Goal: Communication & Community: Answer question/provide support

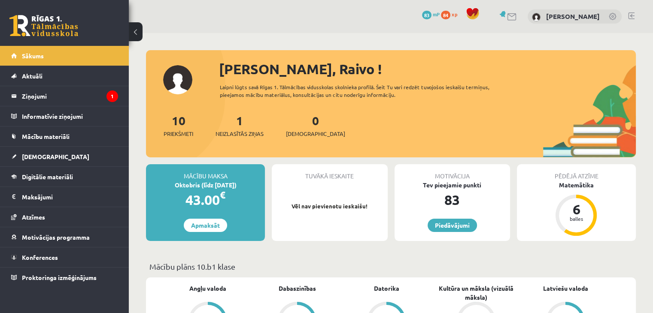
click at [522, 22] on div "0 Dāvanas 83 mP 84 xp Raivo Jurciks" at bounding box center [391, 16] width 524 height 33
click at [517, 19] on link at bounding box center [512, 16] width 10 height 7
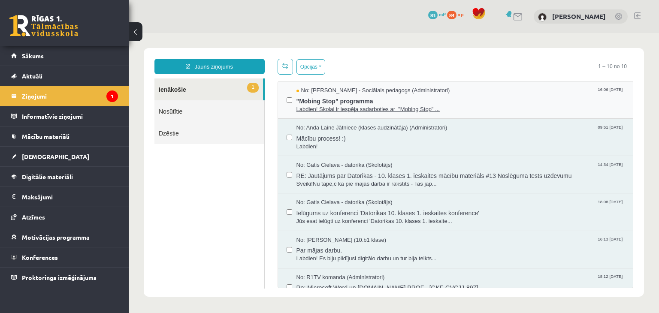
click at [487, 106] on span "Labdien! Skolai ir iespēja sadarboties ar "Mobing Stop" ..." at bounding box center [461, 110] width 328 height 8
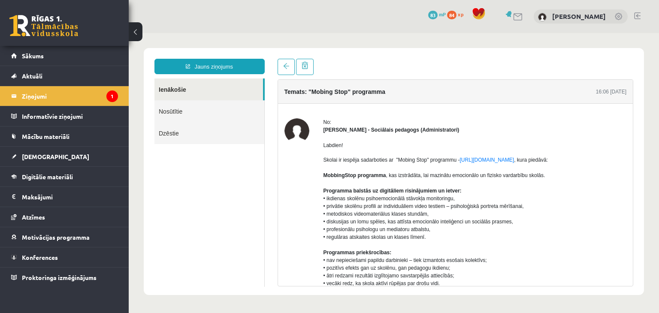
drag, startPoint x: 420, startPoint y: 122, endPoint x: 500, endPoint y: 16, distance: 132.7
drag, startPoint x: 628, startPoint y: 49, endPoint x: 406, endPoint y: 38, distance: 222.2
click at [406, 38] on body "Jauns ziņojums Ienākošie Nosūtītie Dzēstie ********* ********* ******* Temats: …" at bounding box center [394, 171] width 531 height 277
drag, startPoint x: 463, startPoint y: 111, endPoint x: 447, endPoint y: 105, distance: 16.8
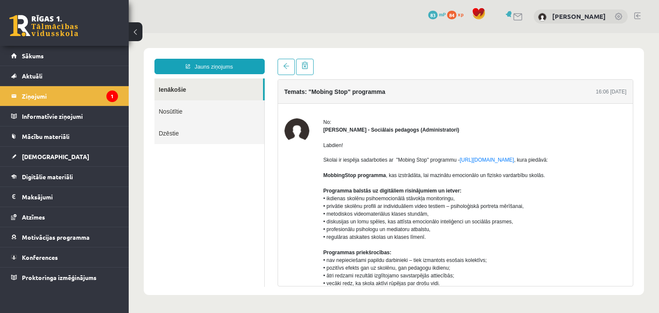
scroll to position [43, 0]
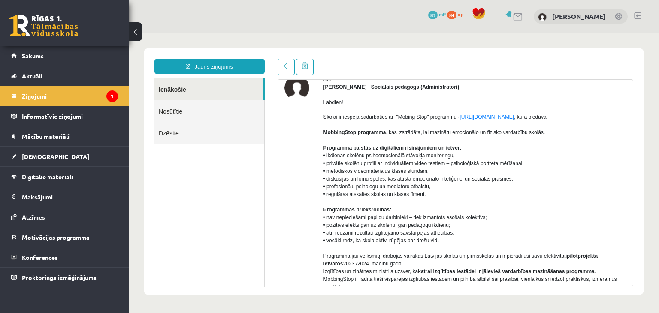
drag, startPoint x: 547, startPoint y: 128, endPoint x: 555, endPoint y: 116, distance: 14.3
drag, startPoint x: 555, startPoint y: 116, endPoint x: 580, endPoint y: 97, distance: 31.5
click at [580, 97] on div "Labdien! Skolai ir iespēja sadarboties ar "Mobing Stop" programmu - https://mob…" at bounding box center [475, 298] width 303 height 414
drag, startPoint x: 579, startPoint y: 97, endPoint x: 472, endPoint y: 61, distance: 112.1
click at [472, 61] on div at bounding box center [456, 67] width 356 height 16
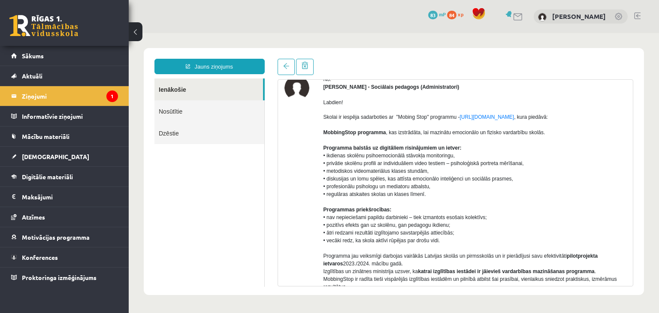
drag, startPoint x: 397, startPoint y: 169, endPoint x: 427, endPoint y: 64, distance: 108.7
drag, startPoint x: 427, startPoint y: 64, endPoint x: 414, endPoint y: 71, distance: 14.6
click at [414, 71] on div at bounding box center [456, 67] width 356 height 16
drag, startPoint x: 336, startPoint y: 180, endPoint x: 434, endPoint y: 124, distance: 113.6
drag, startPoint x: 434, startPoint y: 124, endPoint x: 395, endPoint y: 73, distance: 64.9
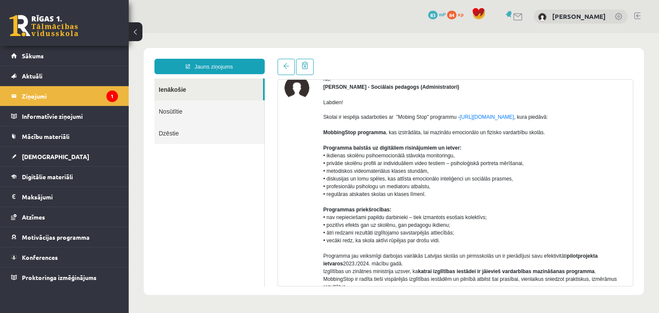
click at [395, 73] on div at bounding box center [456, 67] width 356 height 16
drag, startPoint x: 383, startPoint y: 121, endPoint x: 403, endPoint y: 73, distance: 51.9
drag, startPoint x: 403, startPoint y: 73, endPoint x: 361, endPoint y: 72, distance: 42.9
click at [361, 72] on div at bounding box center [456, 67] width 356 height 16
drag, startPoint x: 356, startPoint y: 78, endPoint x: 479, endPoint y: 77, distance: 122.8
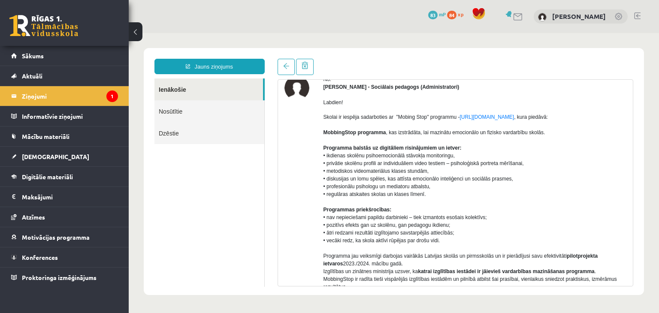
drag, startPoint x: 479, startPoint y: 77, endPoint x: 444, endPoint y: 55, distance: 41.2
click at [444, 55] on div "Jauns ziņojums Ienākošie Nosūtītie Dzēstie ********* ********* ******* Temats: …" at bounding box center [394, 171] width 500 height 247
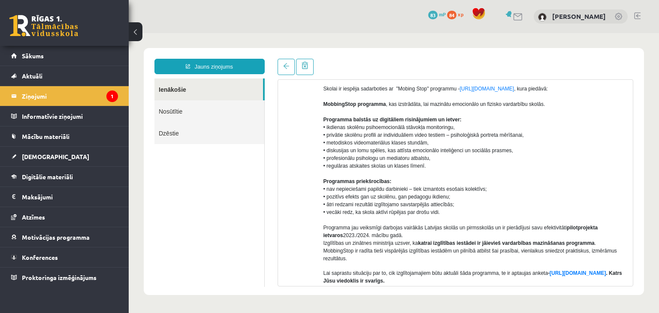
scroll to position [129, 0]
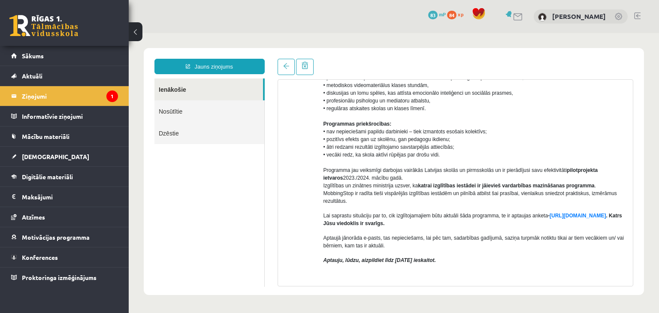
click at [531, 22] on div "0 Dāvanas 83 mP 84 xp Raivo Jurciks" at bounding box center [394, 16] width 531 height 33
click at [524, 17] on link at bounding box center [518, 16] width 10 height 7
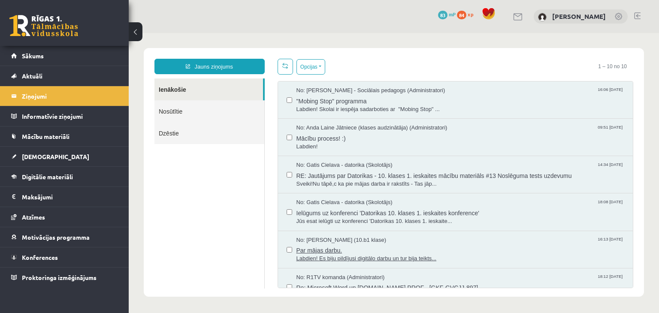
click at [498, 259] on span "Labdien! Es biju pildījusi digitālo darbu un tur bija teikts..." at bounding box center [461, 259] width 328 height 8
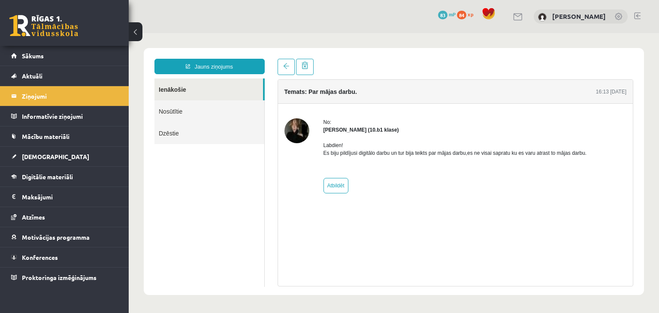
drag, startPoint x: 453, startPoint y: 167, endPoint x: 519, endPoint y: 165, distance: 66.1
drag, startPoint x: 519, startPoint y: 165, endPoint x: 438, endPoint y: 178, distance: 81.7
click at [439, 178] on div "No: [PERSON_NAME] (10.b1 klase) Labdien! Es biju pildījusi digitālo darbu un tu…" at bounding box center [456, 155] width 264 height 75
click at [39, 59] on link "Sākums" at bounding box center [64, 56] width 107 height 20
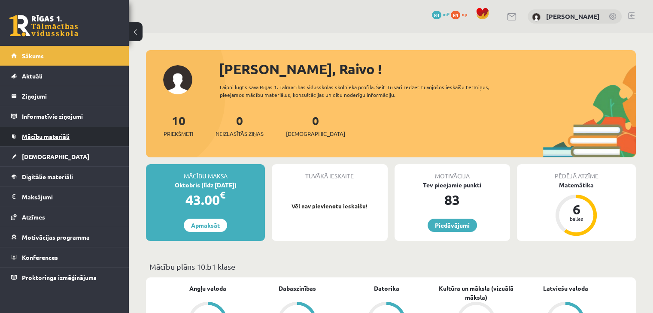
click at [58, 142] on link "Mācību materiāli" at bounding box center [64, 137] width 107 height 20
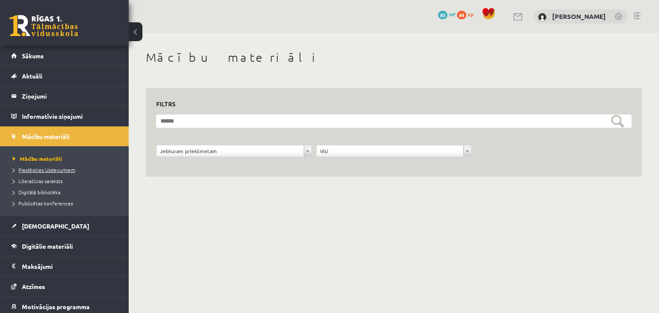
click at [43, 170] on span "Pieslēgties Uzdevumiem" at bounding box center [44, 170] width 62 height 7
